Goal: Browse casually

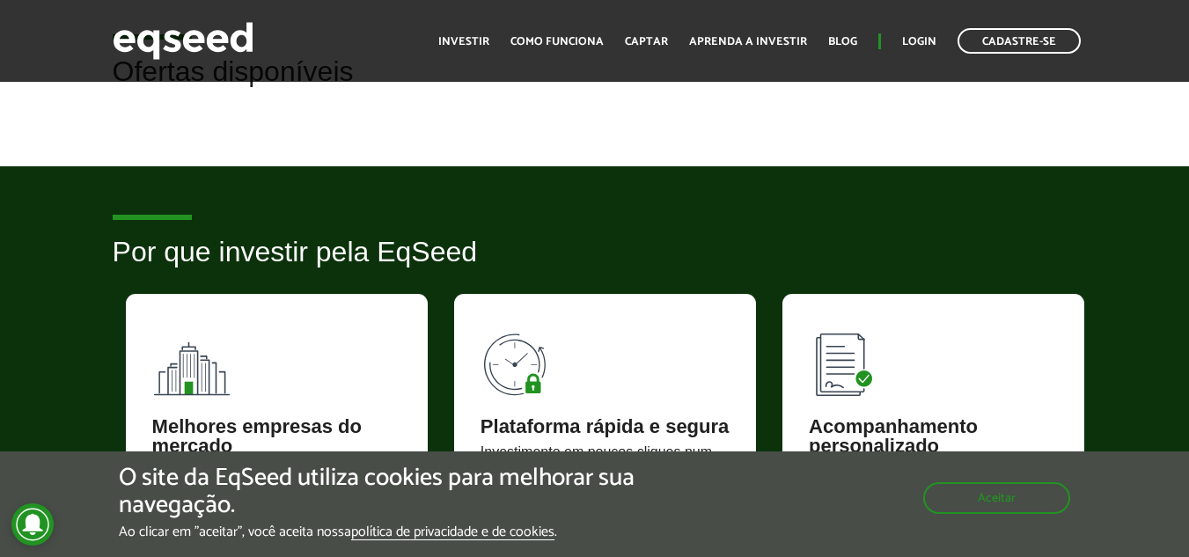
scroll to position [502, 0]
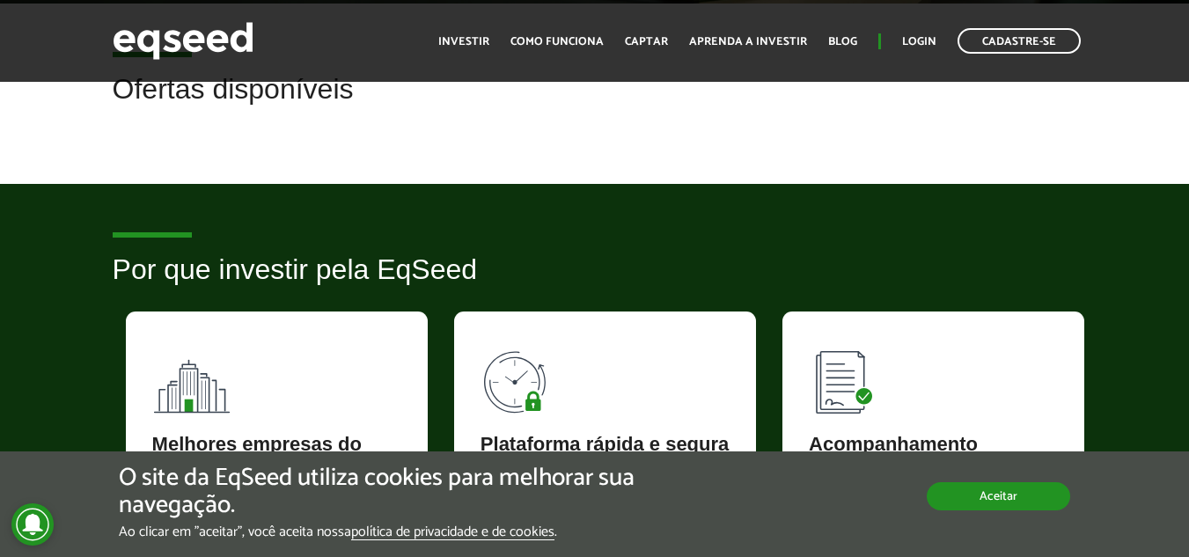
click at [990, 489] on button "Aceitar" at bounding box center [998, 496] width 143 height 28
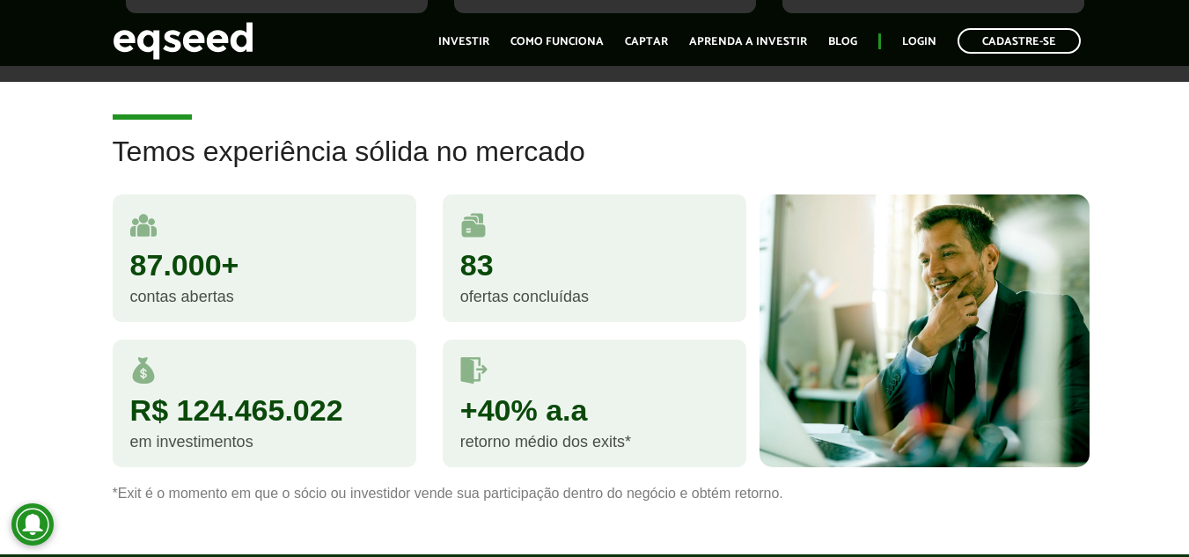
scroll to position [1026, 0]
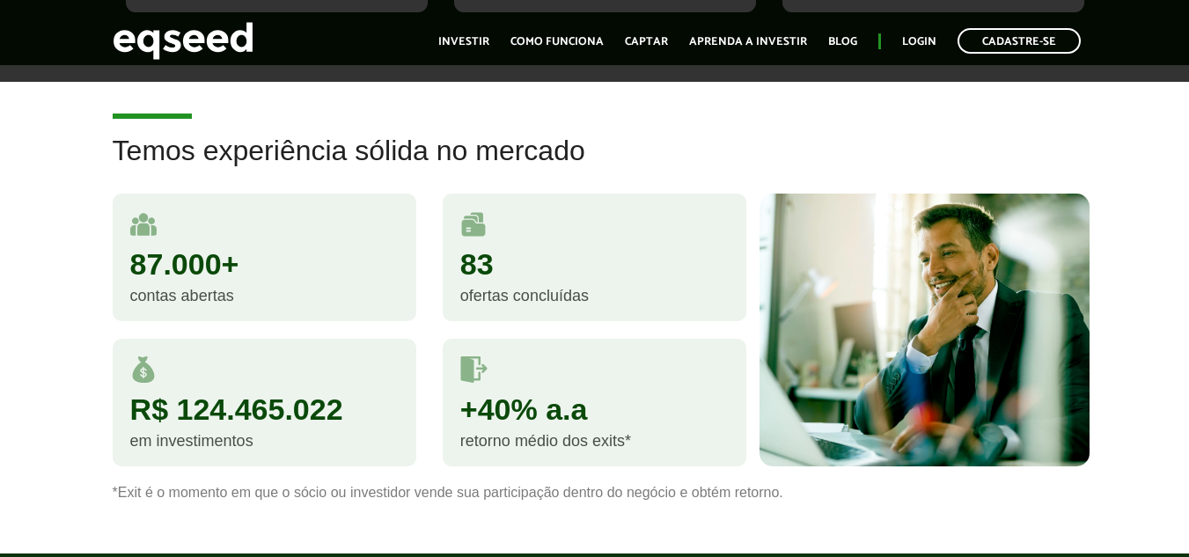
click at [221, 420] on div "R$ 124.465.022" at bounding box center [264, 409] width 268 height 30
click at [320, 153] on h2 "Temos experiência sólida no mercado" at bounding box center [595, 164] width 965 height 57
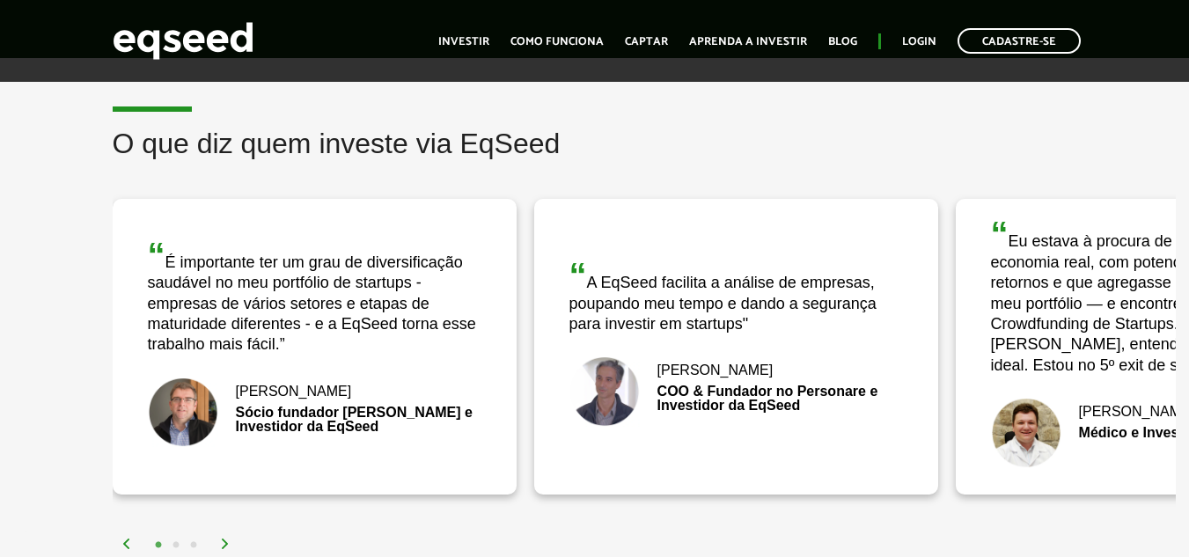
scroll to position [2215, 0]
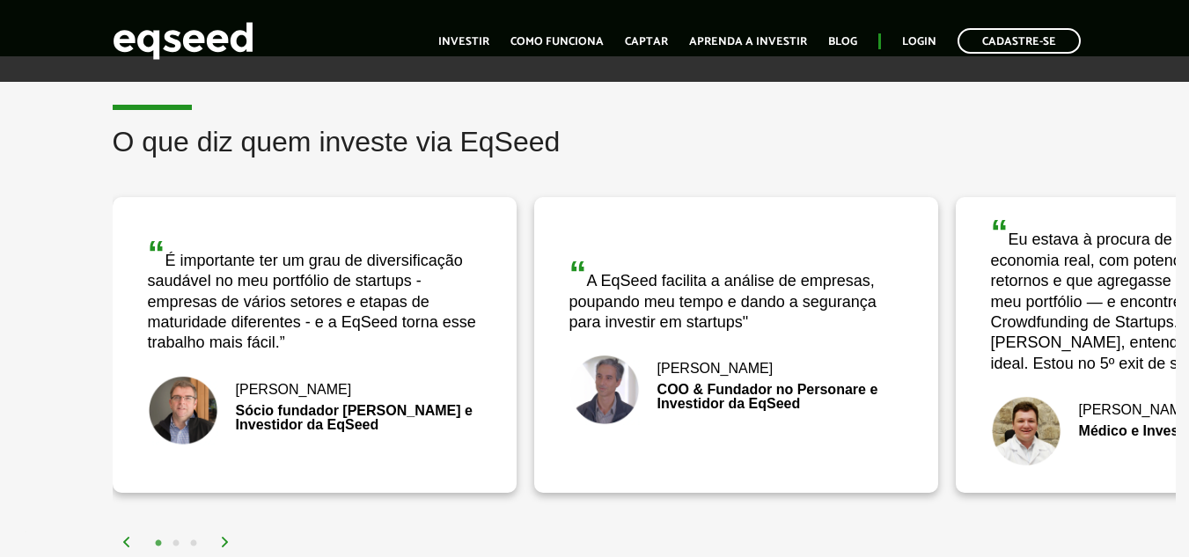
click at [1014, 422] on img at bounding box center [1026, 431] width 70 height 70
click at [678, 302] on div "“ A EqSeed facilita a análise de empresas, poupando meu tempo e dando a seguran…" at bounding box center [737, 294] width 334 height 77
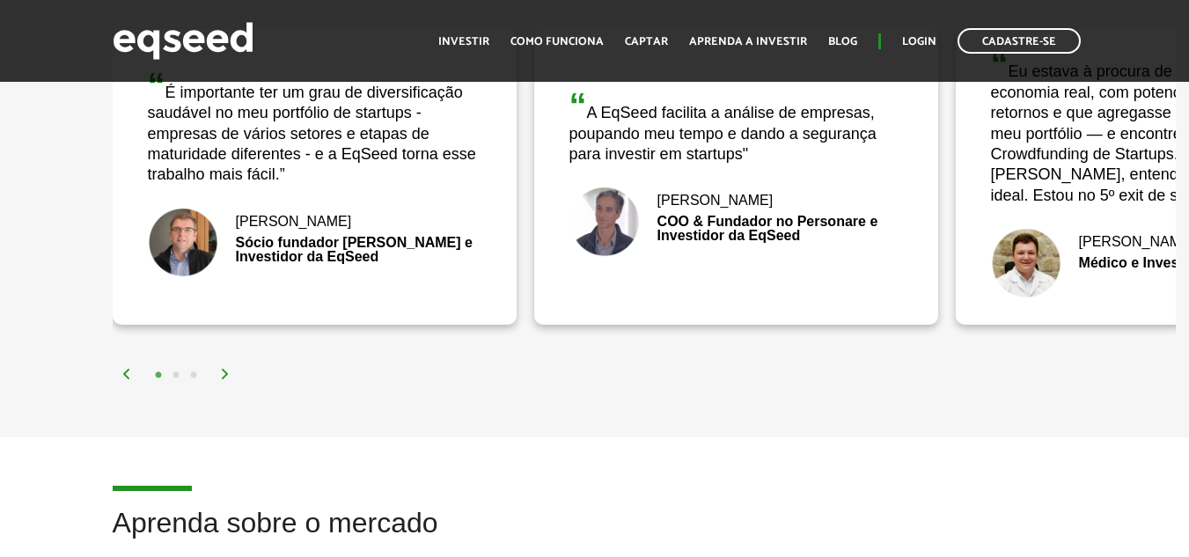
scroll to position [2384, 0]
drag, startPoint x: 511, startPoint y: 397, endPoint x: 223, endPoint y: 379, distance: 288.4
click at [223, 379] on img at bounding box center [225, 373] width 11 height 11
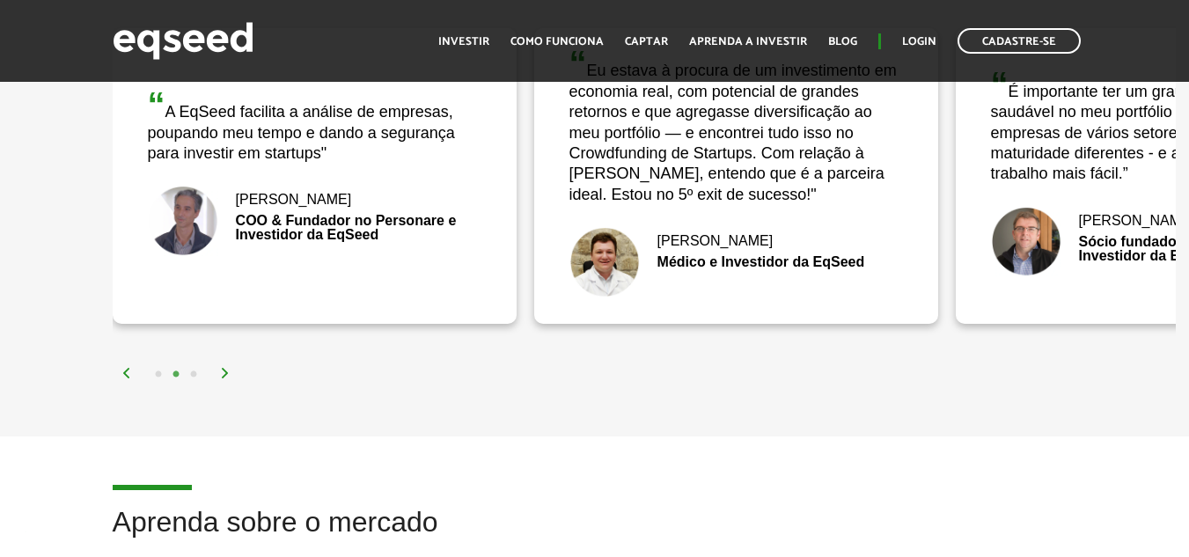
click at [223, 379] on img at bounding box center [225, 373] width 11 height 11
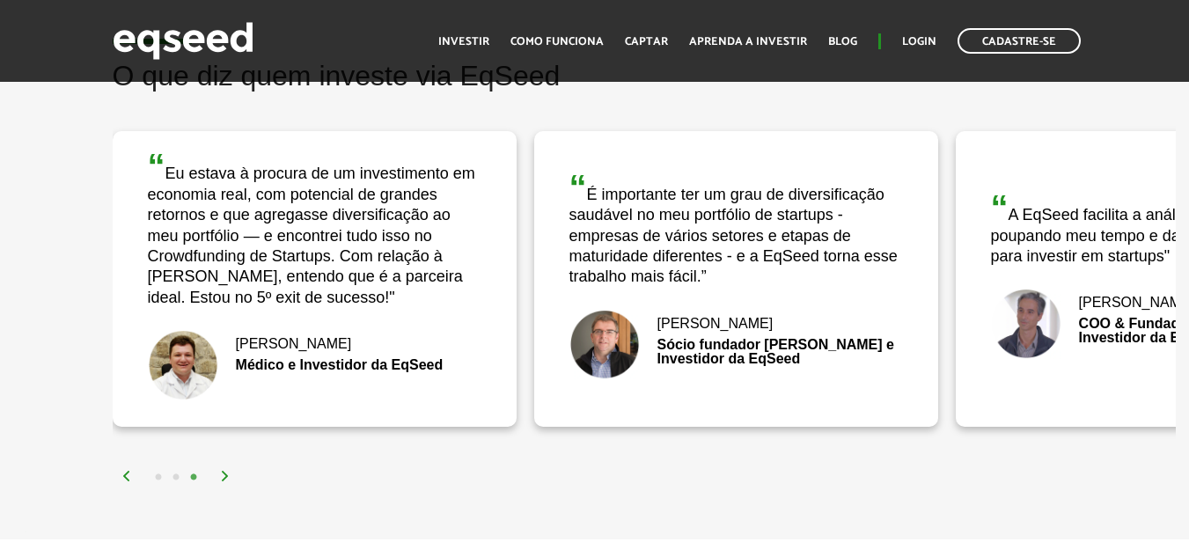
scroll to position [2261, 0]
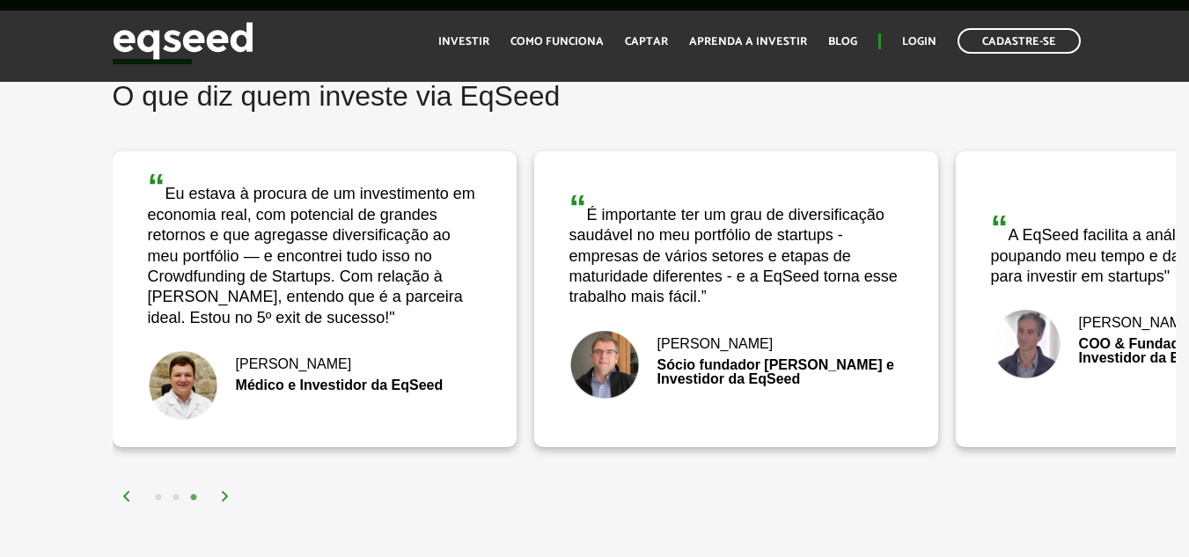
click at [222, 498] on img at bounding box center [225, 496] width 11 height 11
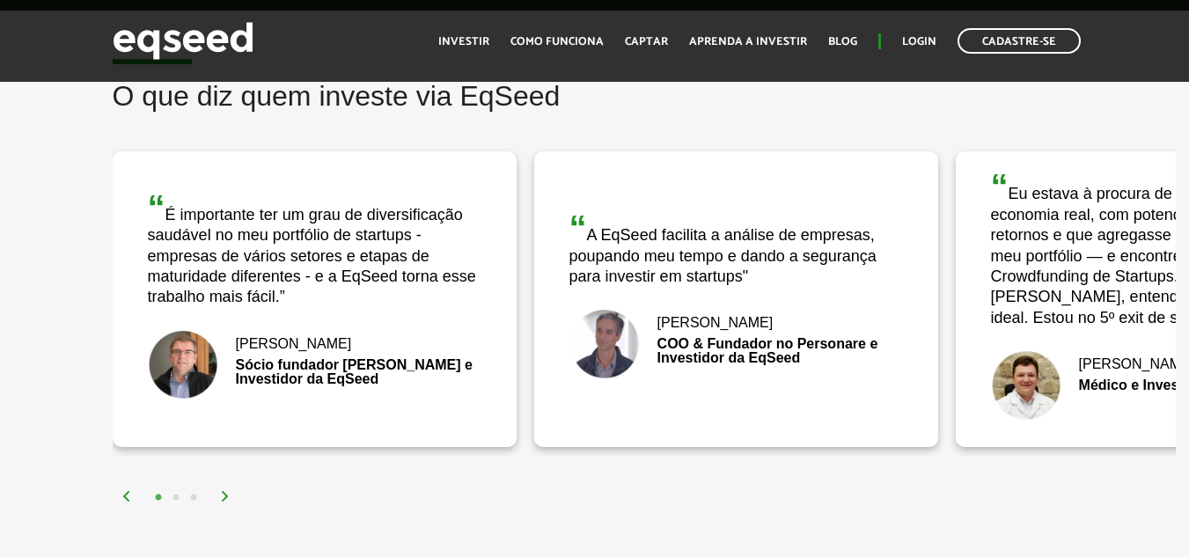
click at [222, 498] on img at bounding box center [225, 496] width 11 height 11
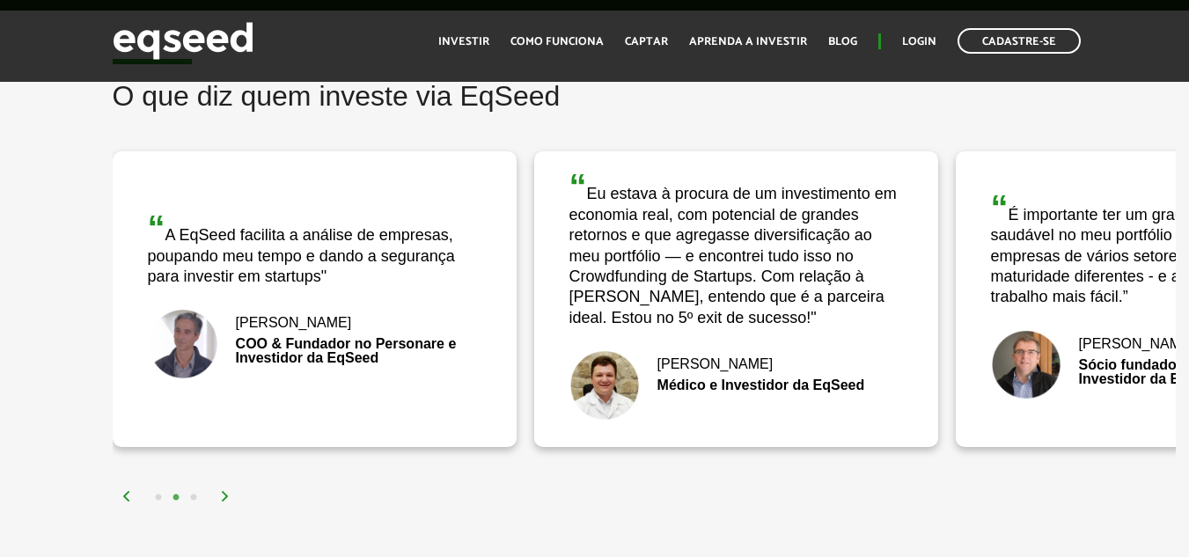
click at [231, 492] on div "1 2 3" at bounding box center [648, 497] width 1055 height 20
click at [217, 498] on div "1 2 3" at bounding box center [648, 497] width 1055 height 20
click at [231, 496] on div "1 2 3" at bounding box center [648, 497] width 1055 height 20
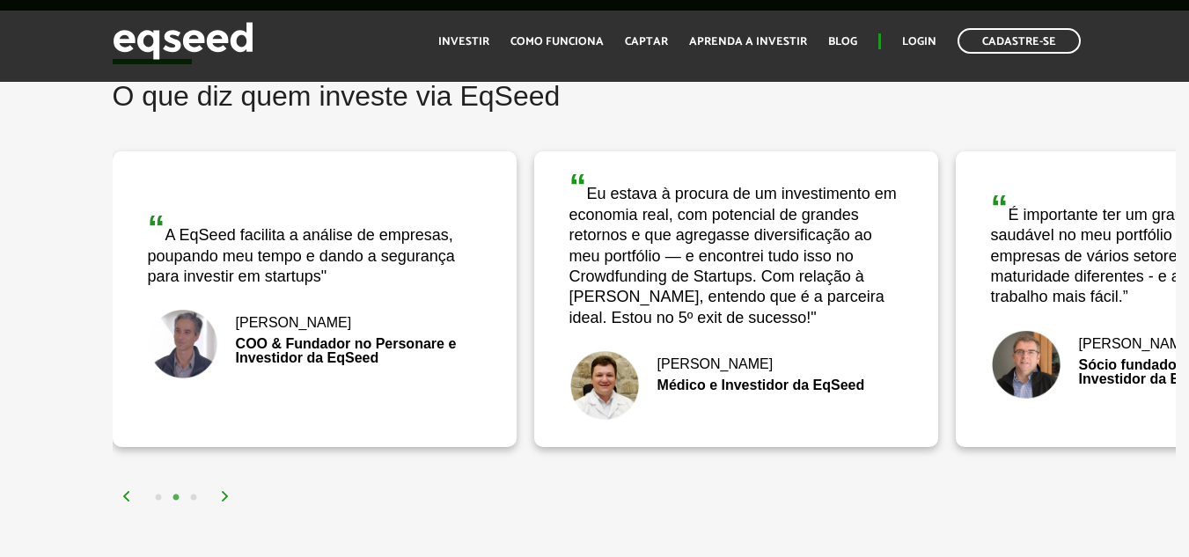
click at [219, 490] on div "1 2 3" at bounding box center [648, 497] width 1055 height 20
click at [224, 500] on img at bounding box center [225, 496] width 11 height 11
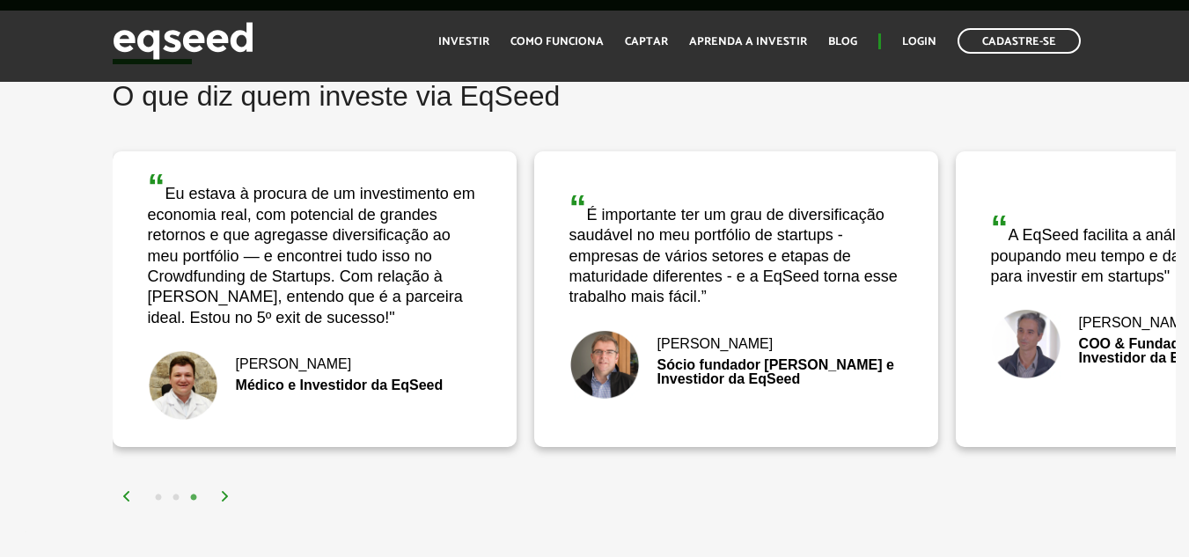
click at [224, 500] on img at bounding box center [225, 496] width 11 height 11
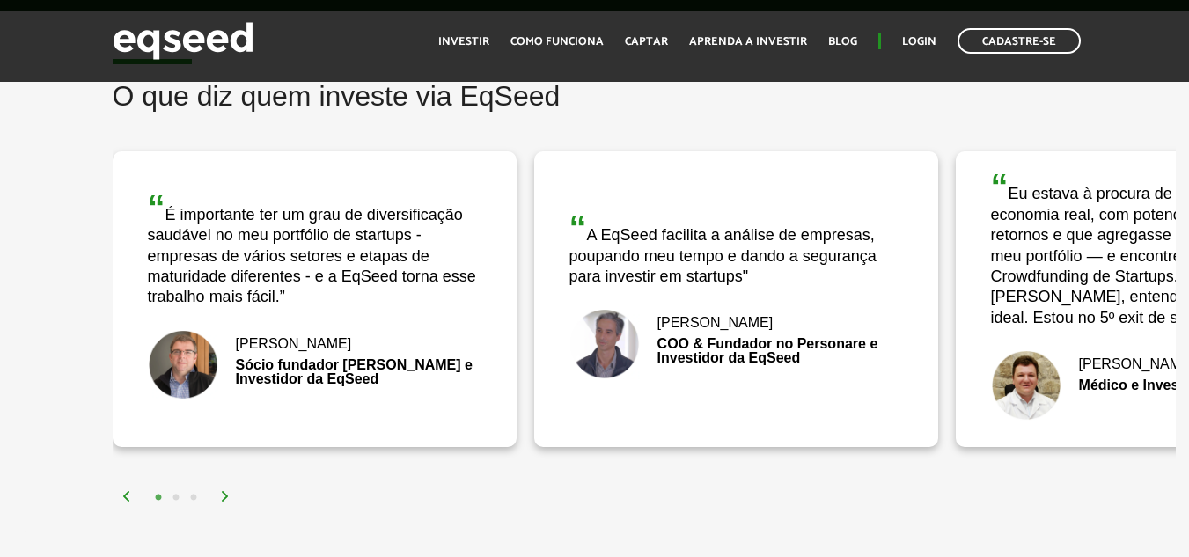
click at [224, 502] on img at bounding box center [225, 496] width 11 height 11
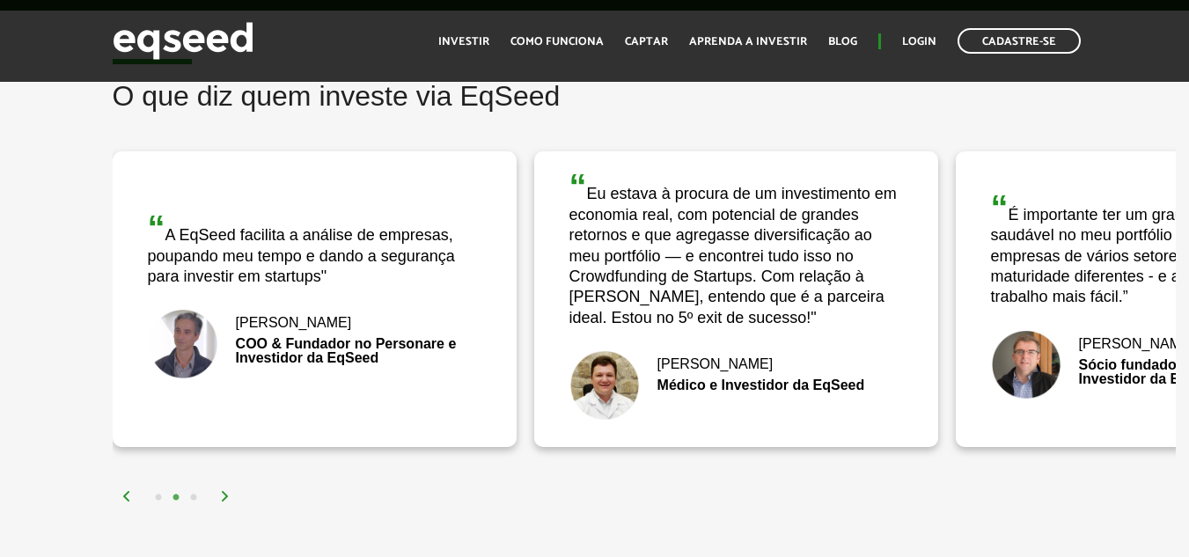
click at [227, 500] on img at bounding box center [225, 496] width 11 height 11
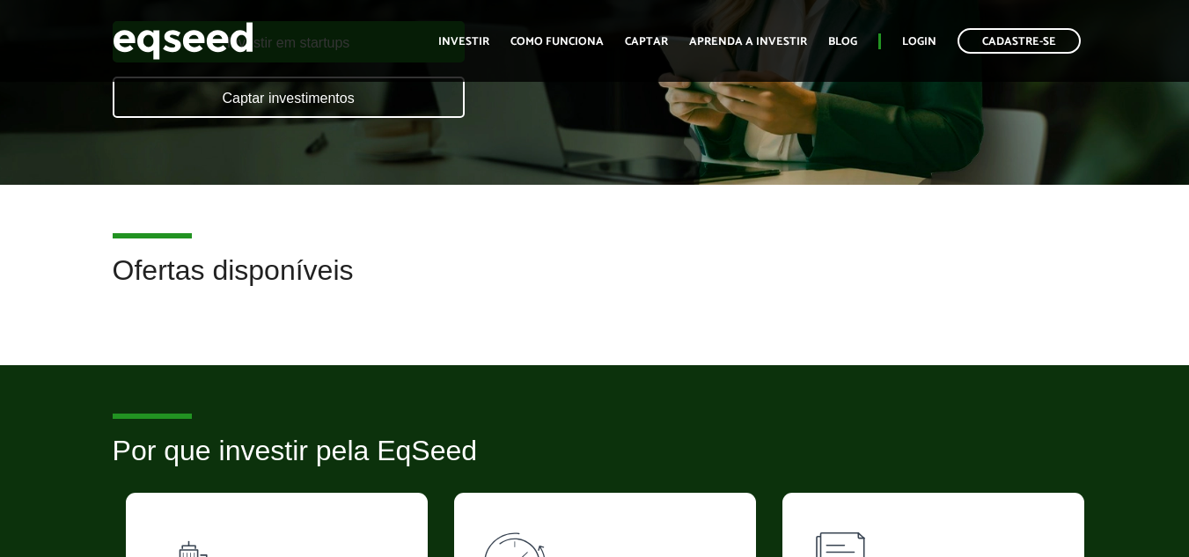
scroll to position [0, 0]
